Goal: Information Seeking & Learning: Learn about a topic

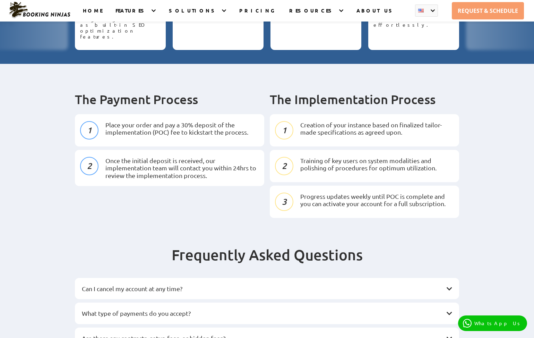
scroll to position [546, 0]
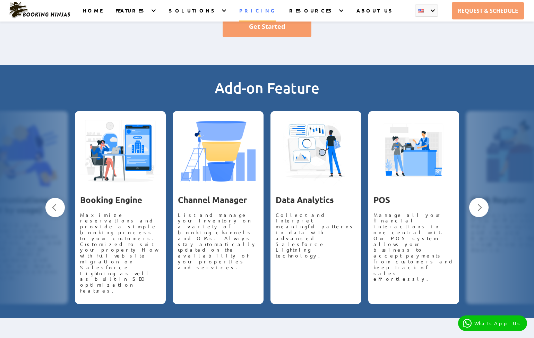
click at [257, 11] on link "PRICING" at bounding box center [257, 14] width 36 height 14
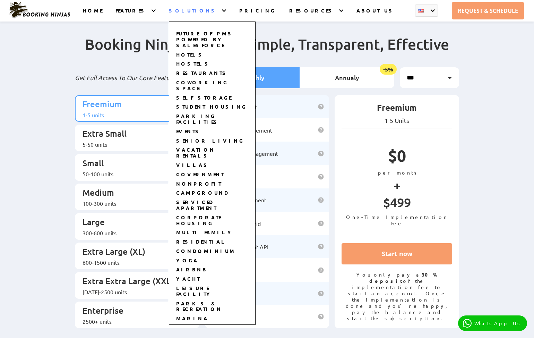
click at [206, 14] on div "Future of PMS Powered by Salesforce HOTELS HOSTELS RESTAURANTS COWORKING SPACE …" at bounding box center [212, 166] width 87 height 317
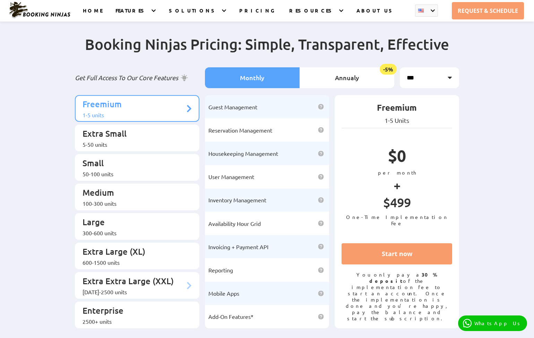
click at [118, 275] on p "Extra Extra Large (XXL)" at bounding box center [134, 281] width 102 height 13
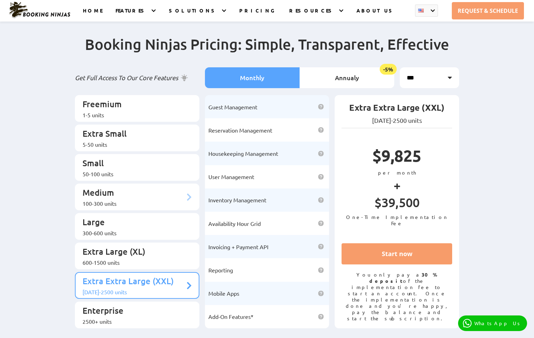
click at [108, 187] on p "Medium" at bounding box center [134, 193] width 102 height 13
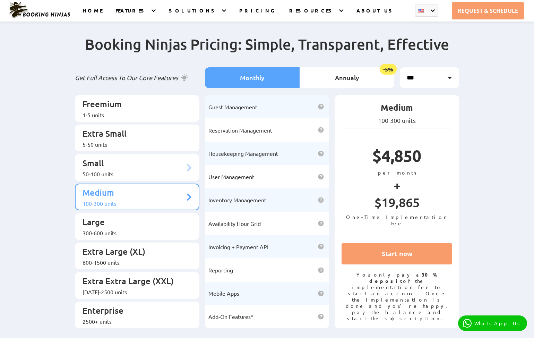
click at [108, 160] on p "Small" at bounding box center [134, 164] width 102 height 13
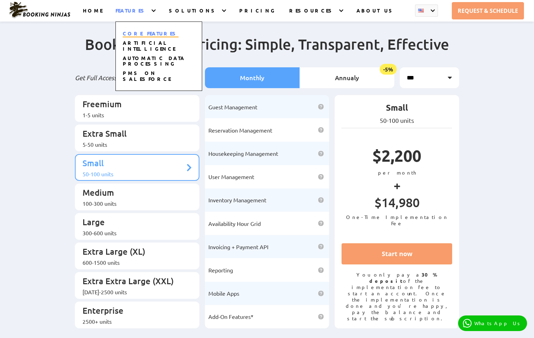
click at [145, 34] on link "CORE FEATURES" at bounding box center [151, 33] width 56 height 7
